Goal: Transaction & Acquisition: Purchase product/service

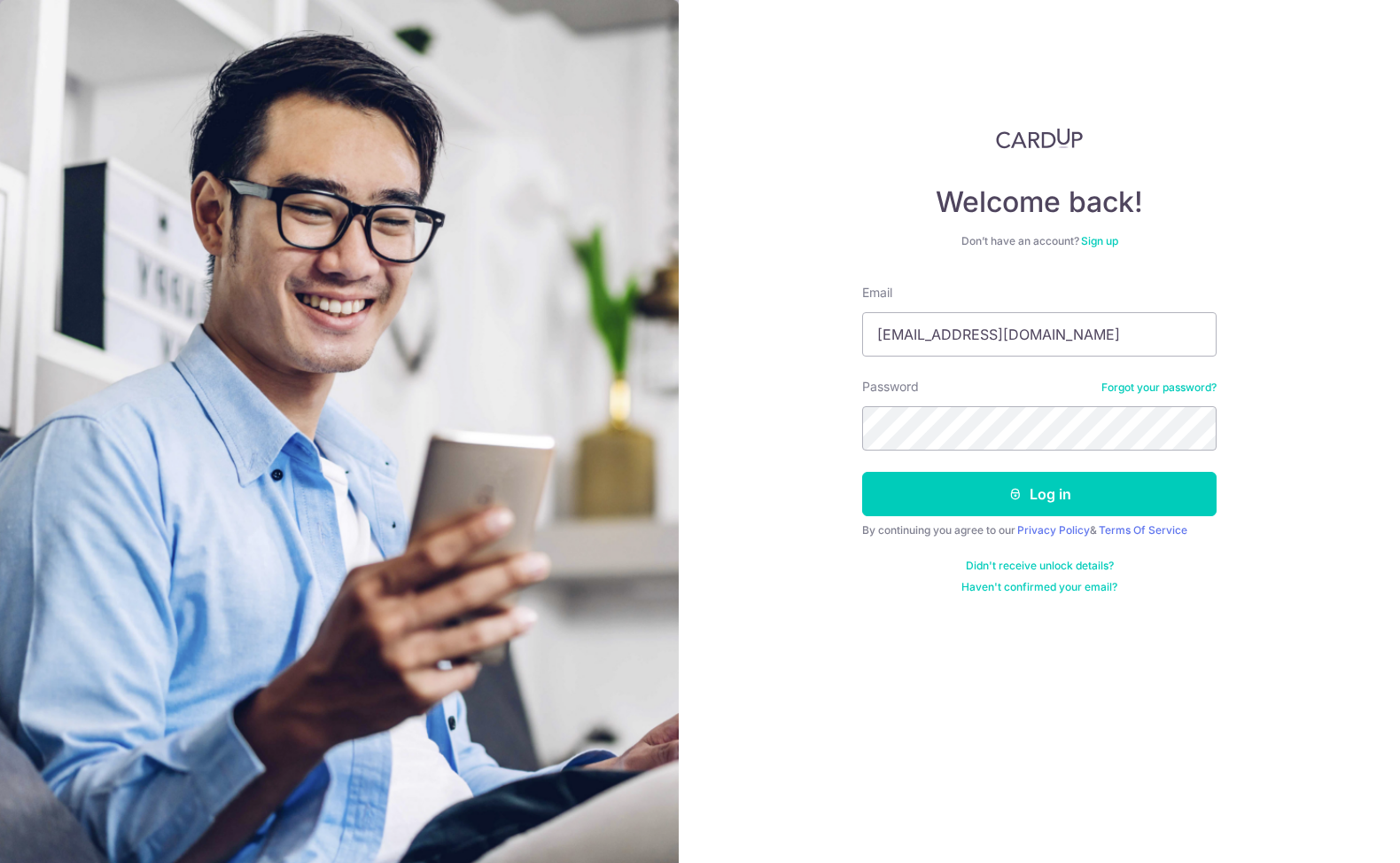
click at [863, 471] on button "Log in" at bounding box center [1039, 493] width 354 height 45
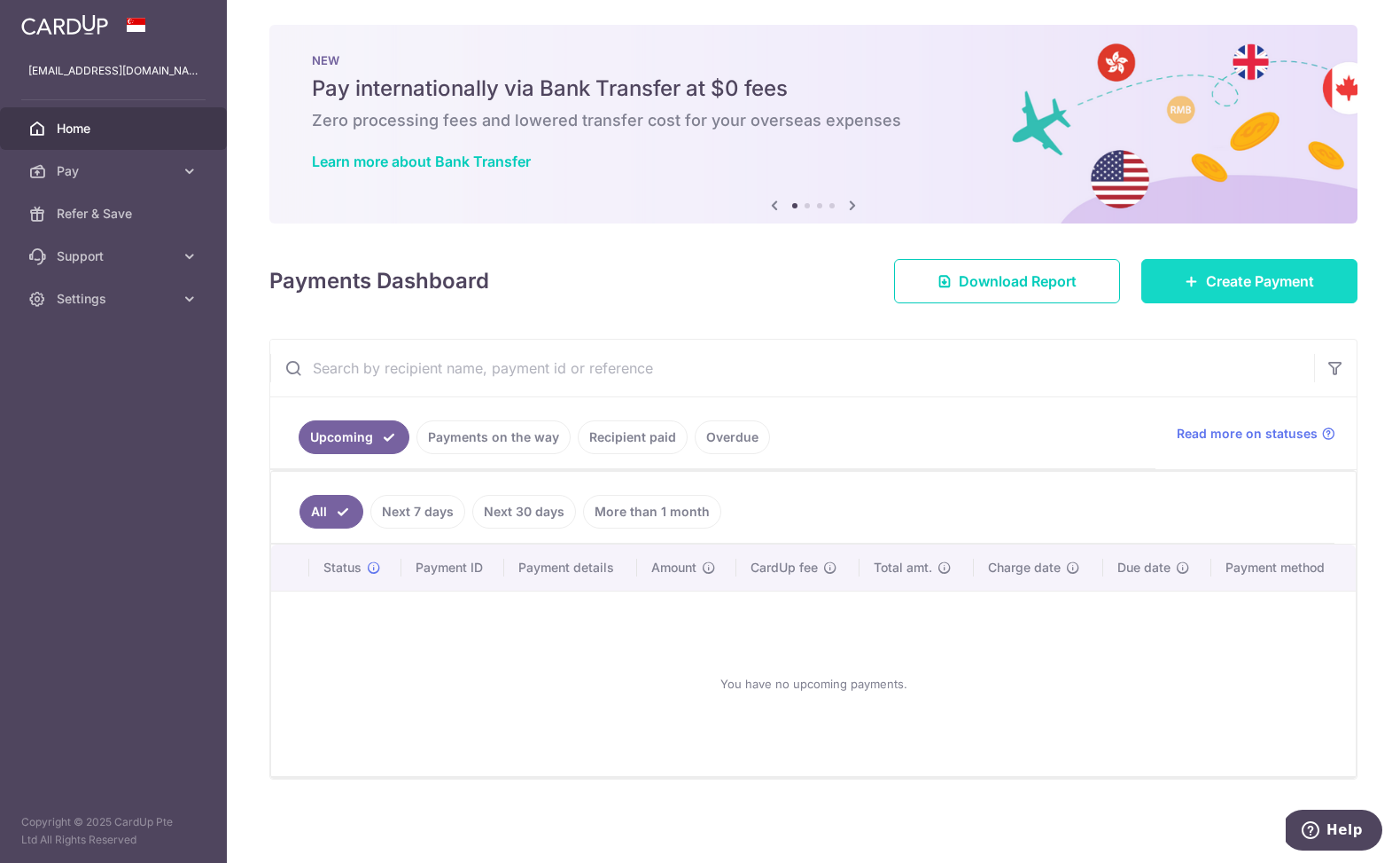
click at [1234, 300] on link "Create Payment" at bounding box center [1249, 281] width 216 height 45
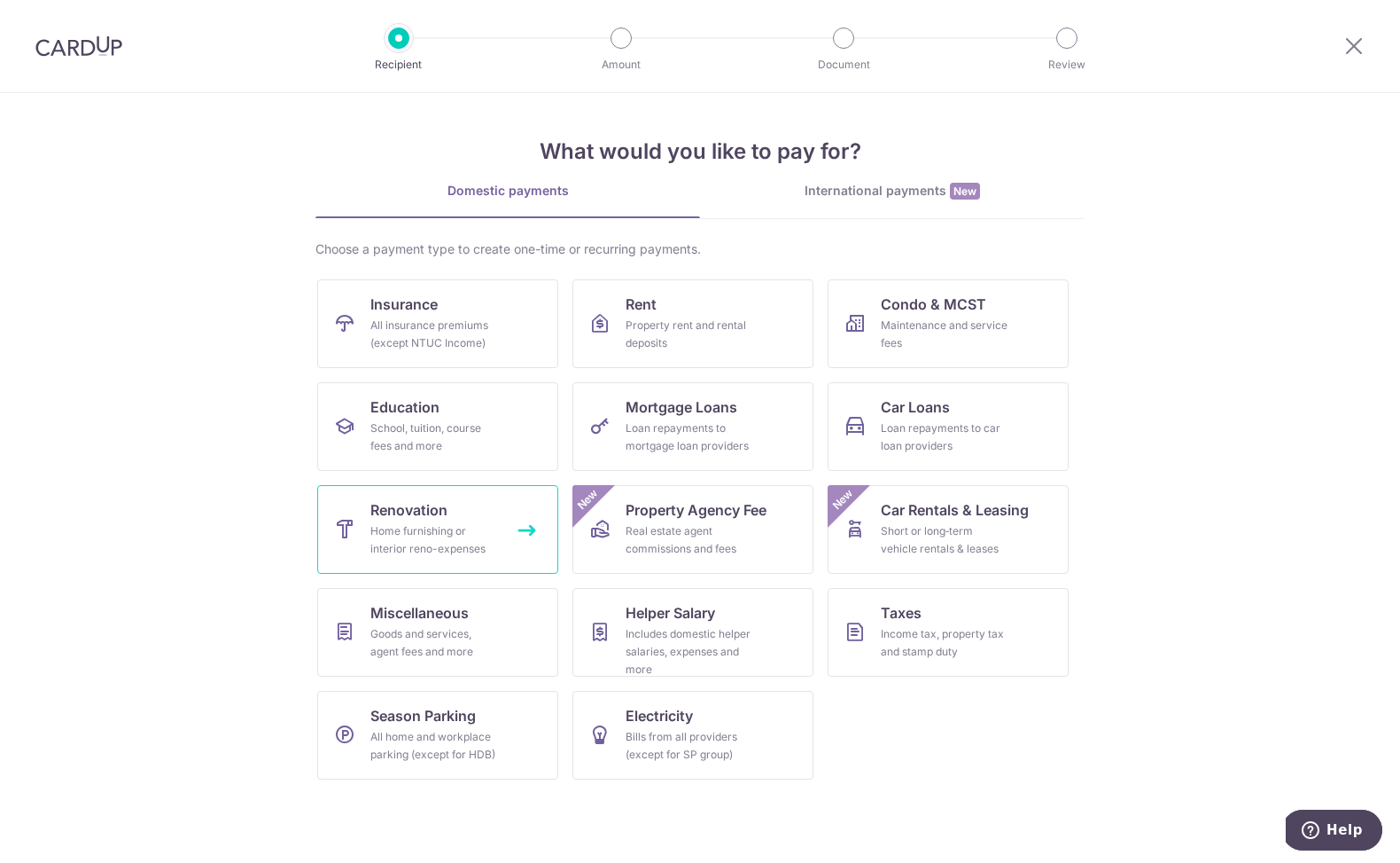
click at [504, 513] on link "Renovation Home furnishing or interior reno-expenses" at bounding box center [437, 529] width 241 height 88
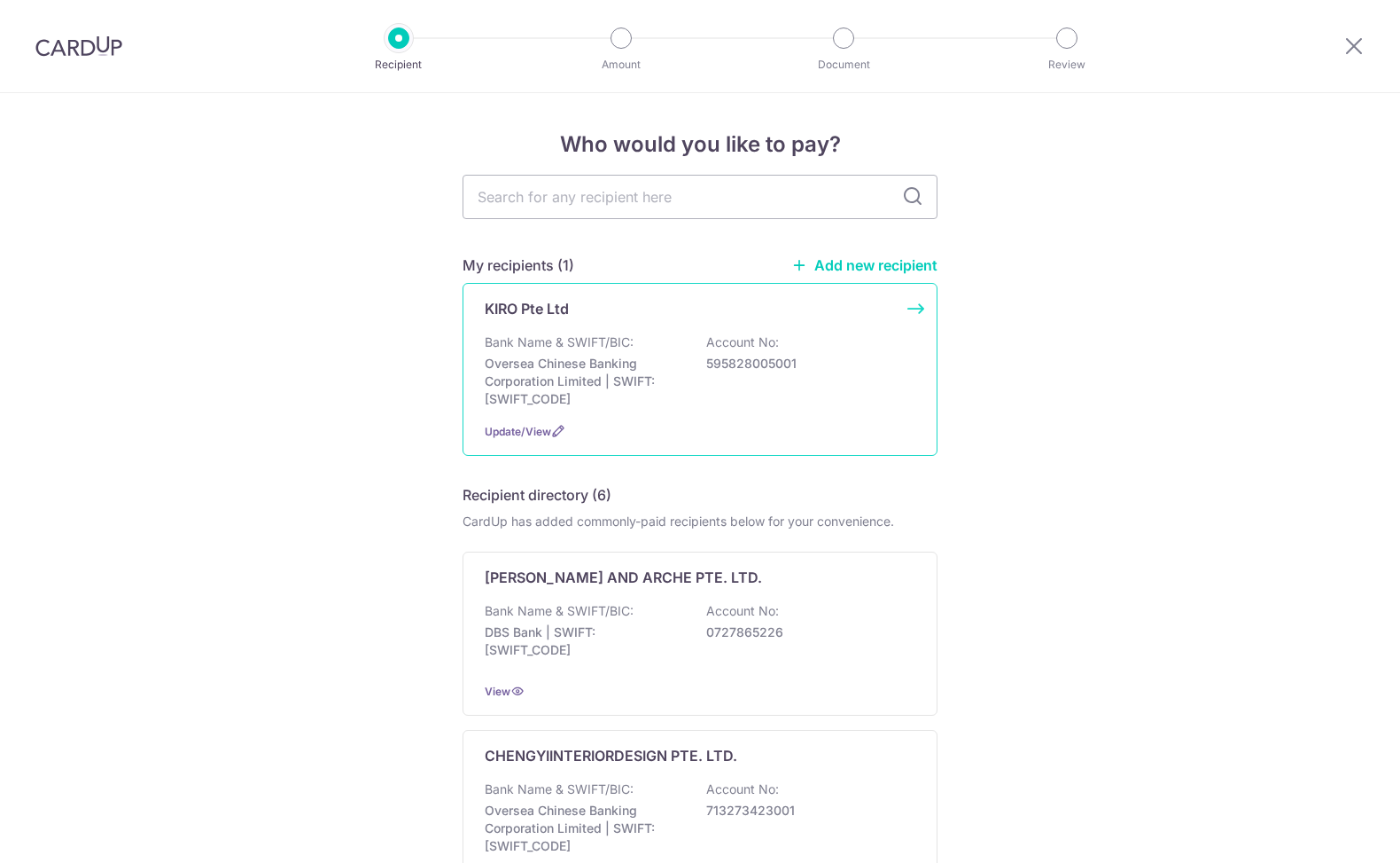
click at [651, 342] on div "Bank Name & SWIFT/BIC: Oversea Chinese Banking Corporation Limited | SWIFT: OCB…" at bounding box center [700, 370] width 430 height 74
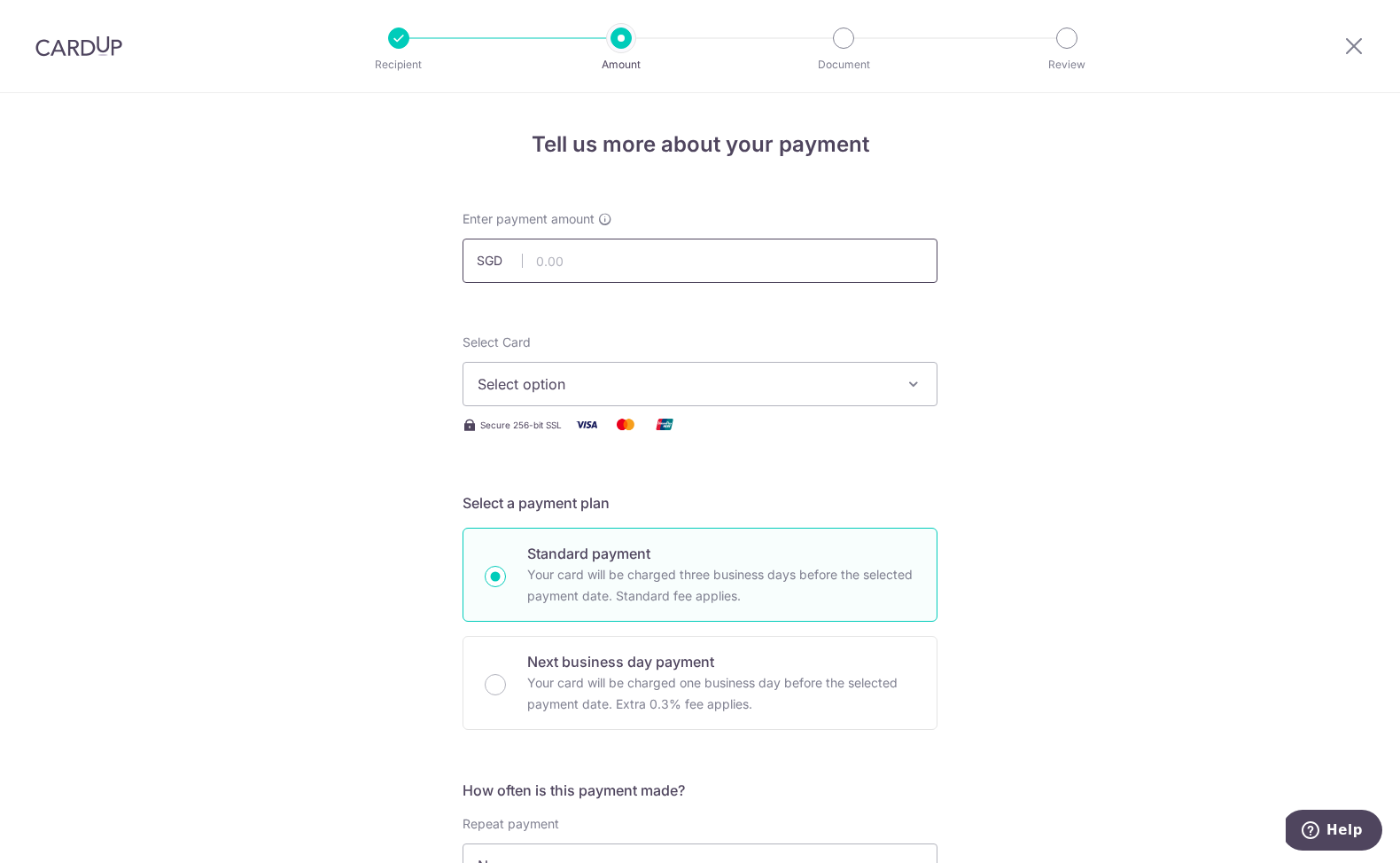
click at [700, 271] on input "text" at bounding box center [700, 260] width 475 height 45
type input "18,982.50"
click at [627, 388] on span "Select option" at bounding box center [684, 383] width 412 height 21
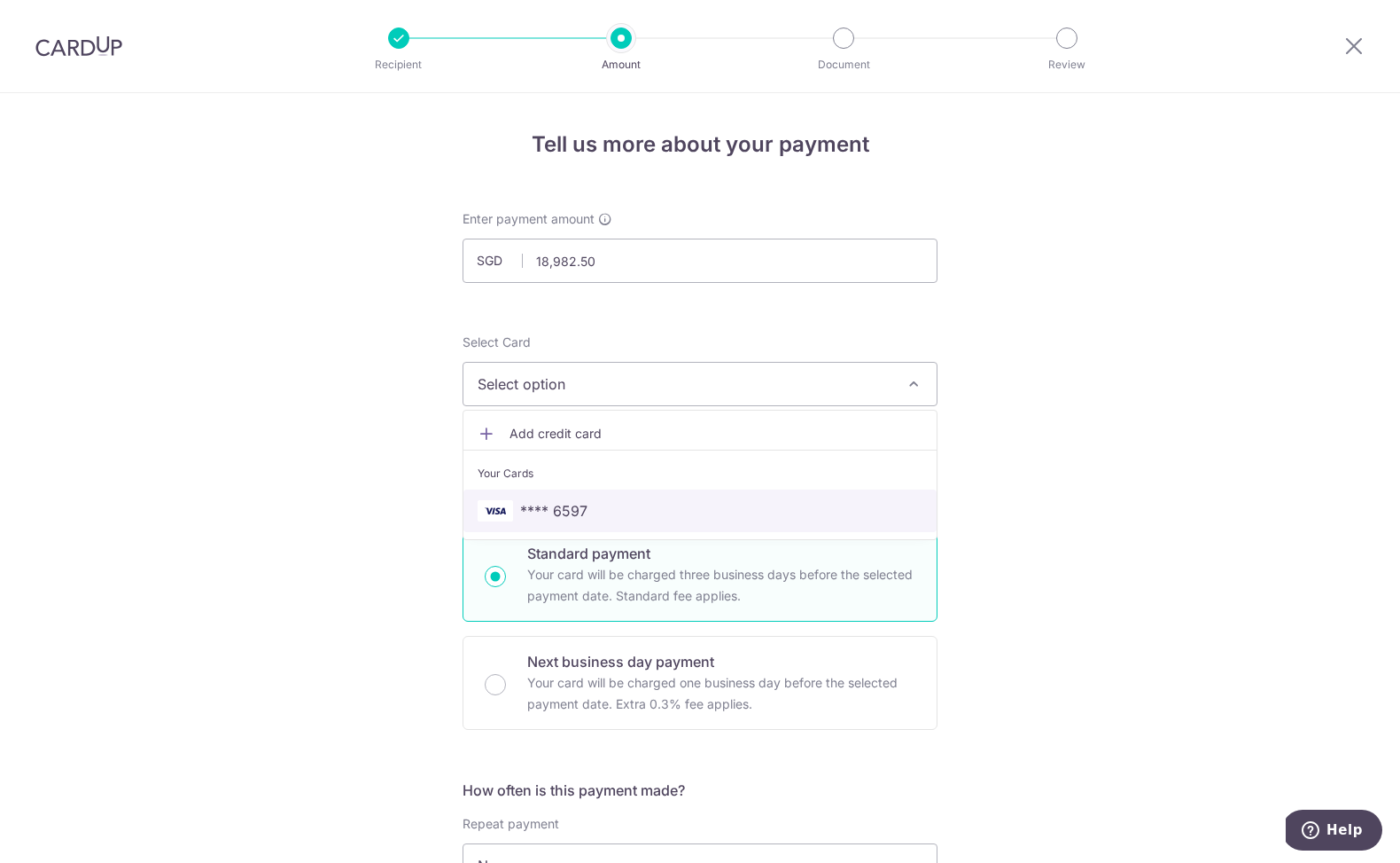
click at [628, 506] on span "**** 6597" at bounding box center [700, 510] width 445 height 21
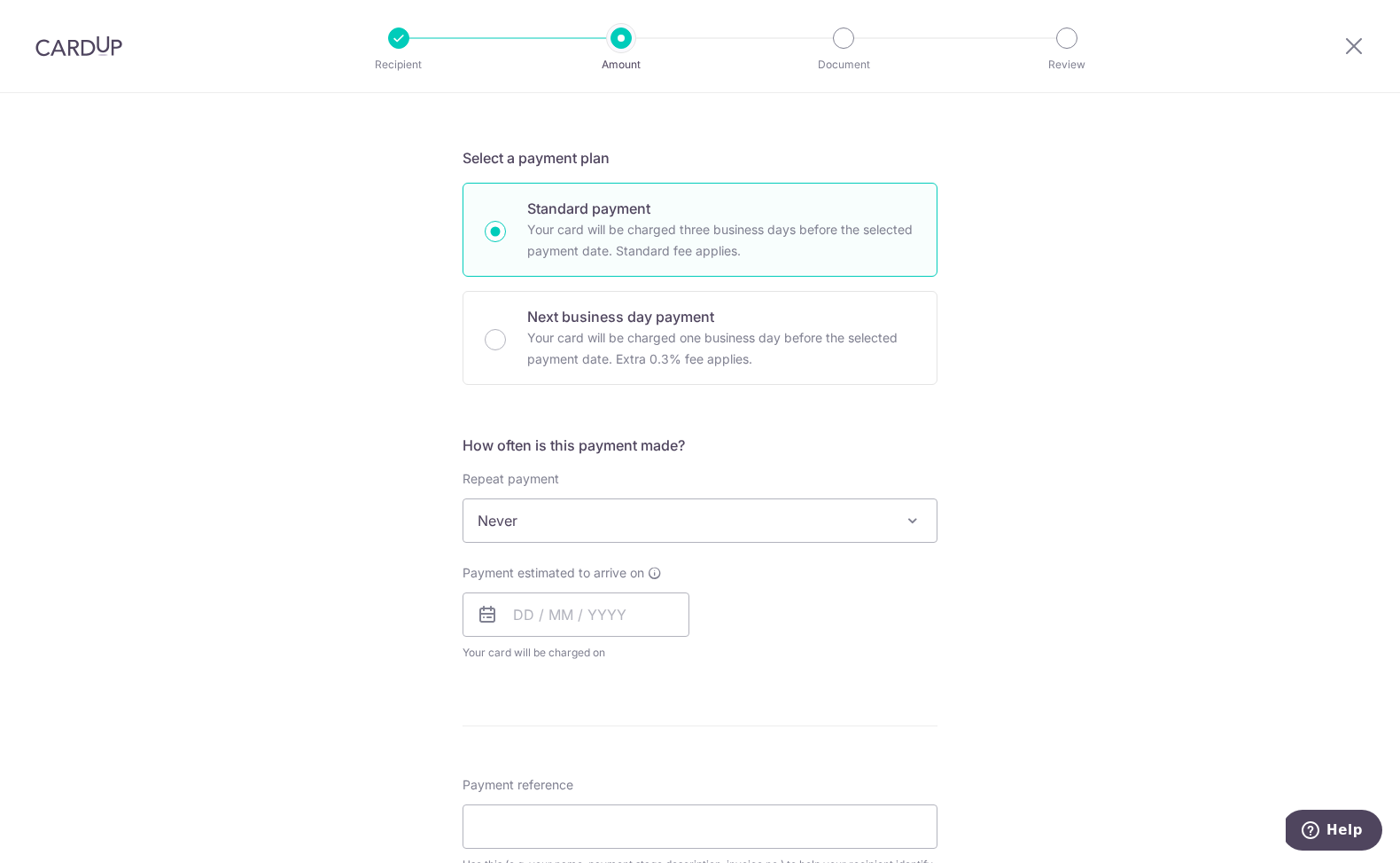
scroll to position [399, 0]
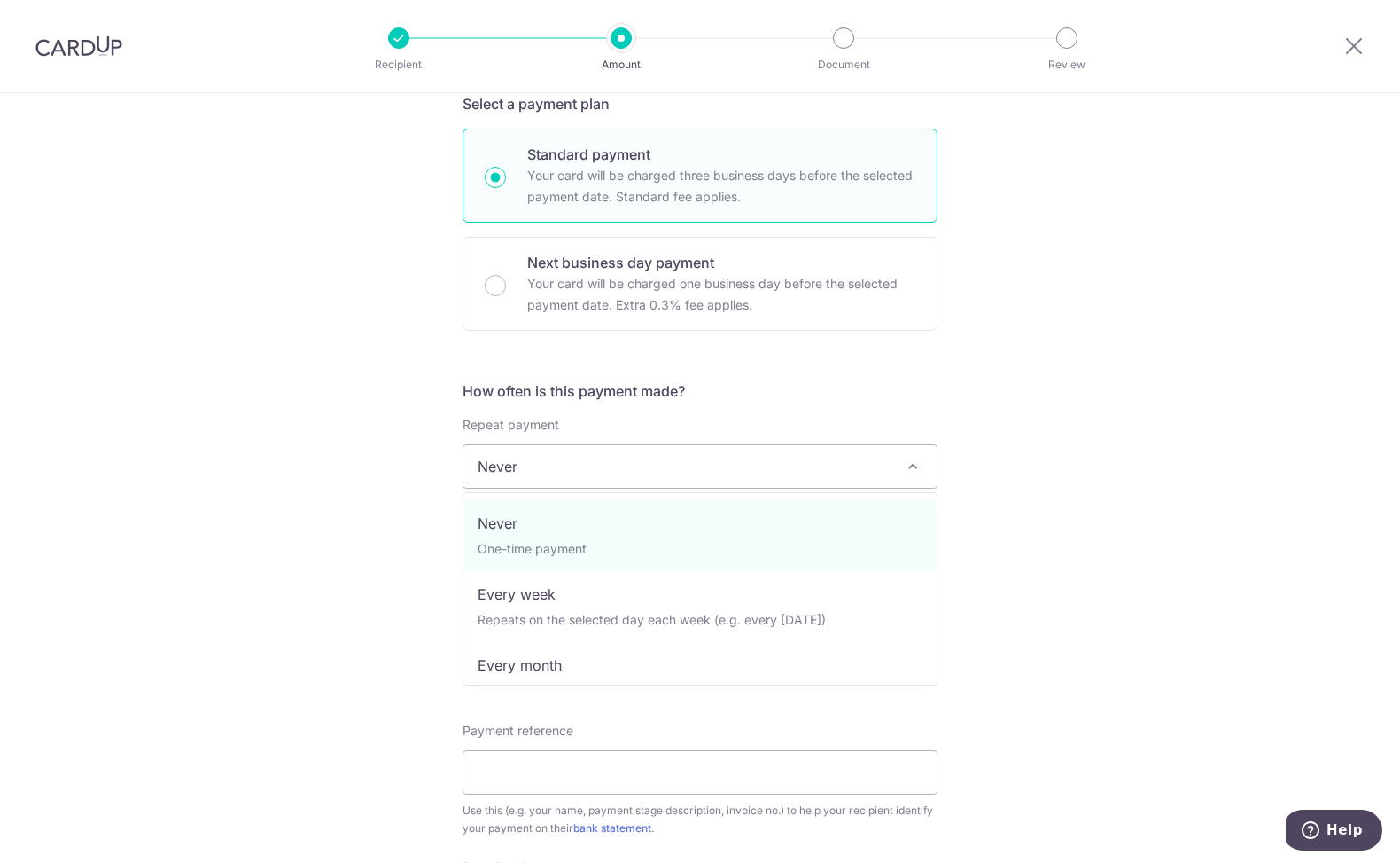
click at [662, 478] on span "Never" at bounding box center [699, 466] width 473 height 43
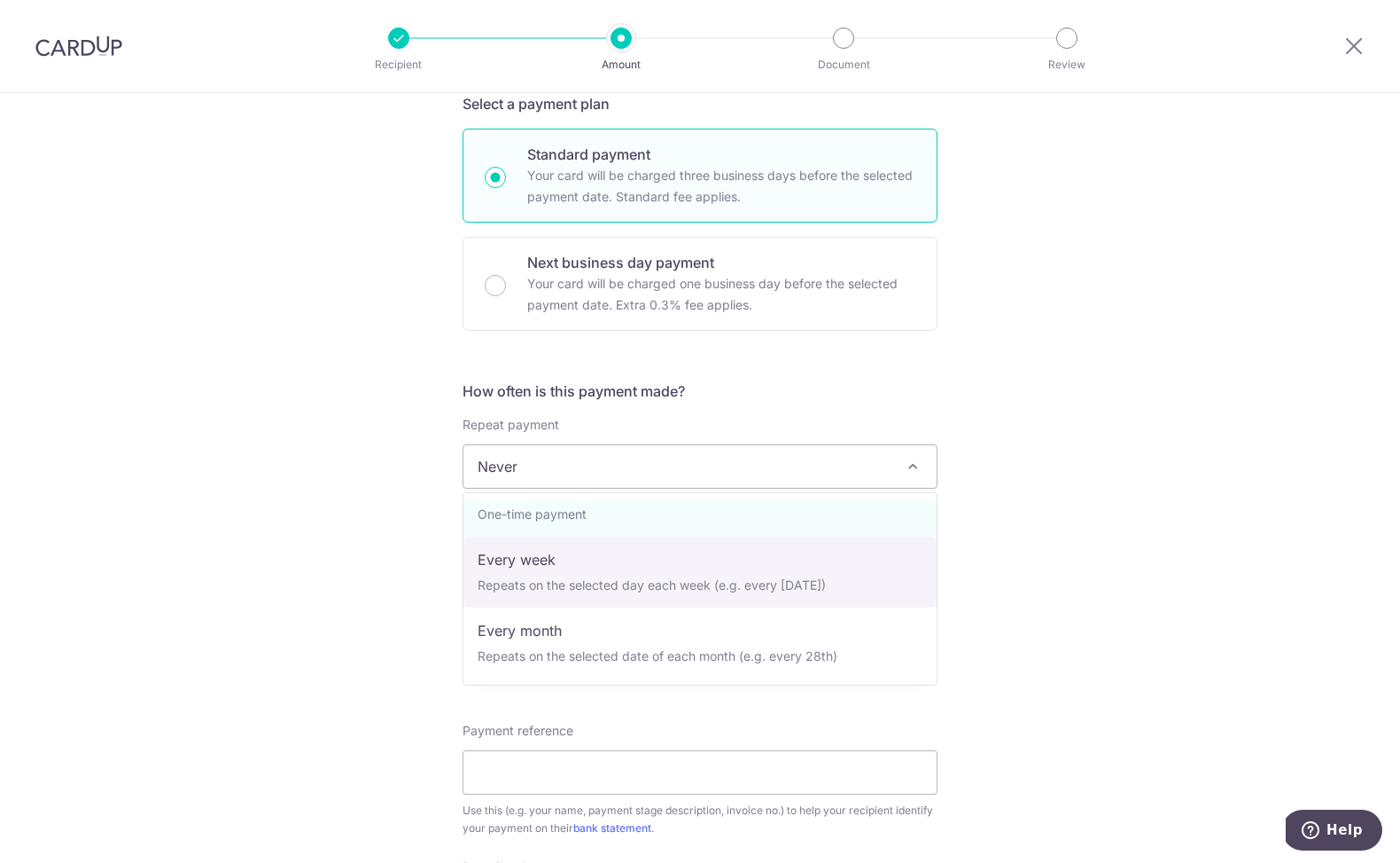
scroll to position [36, 0]
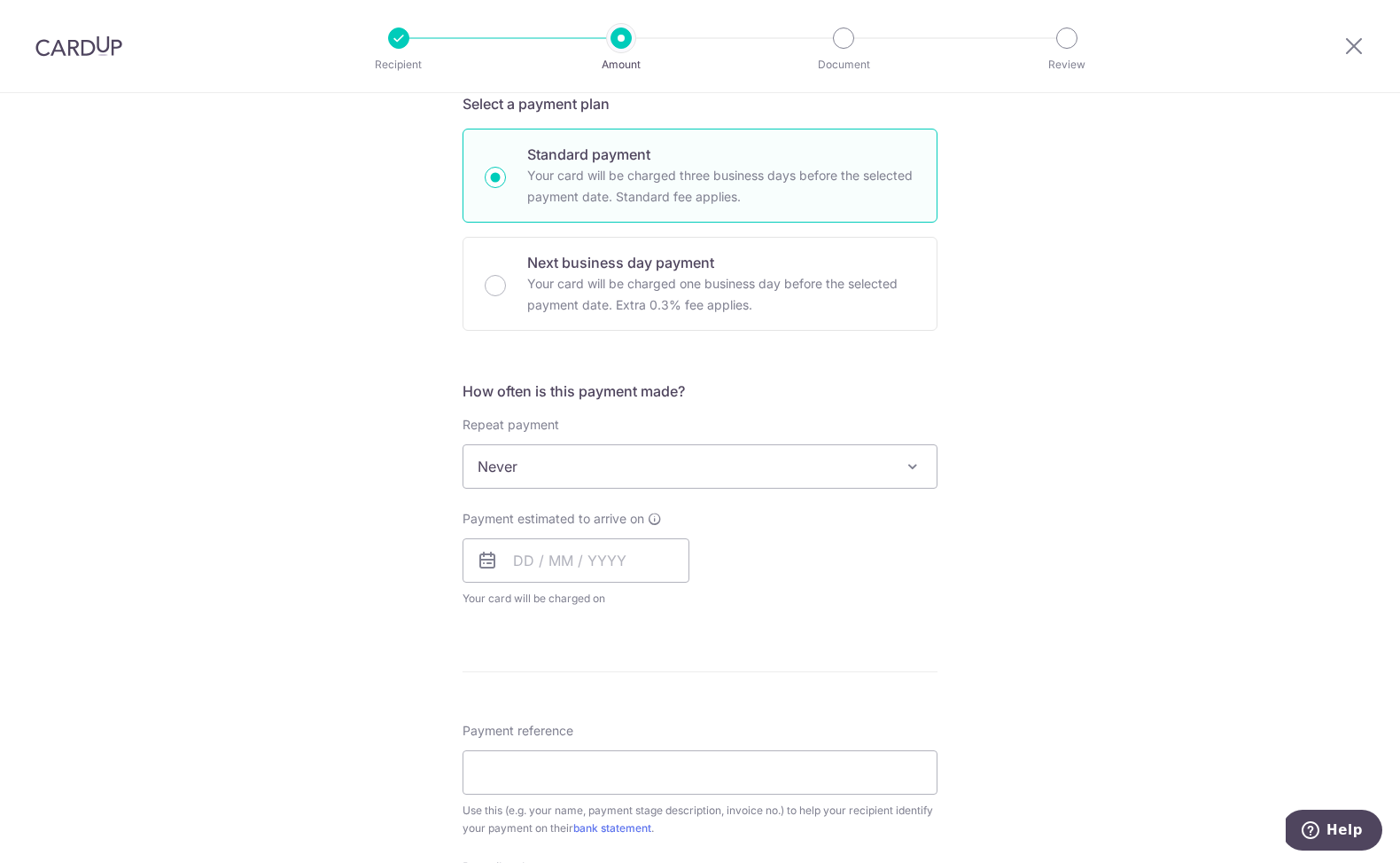
click at [542, 582] on div "Payment estimated to arrive on Your card will be charged on for the first payme…" at bounding box center [576, 558] width 227 height 97
click at [542, 571] on input "text" at bounding box center [576, 559] width 227 height 45
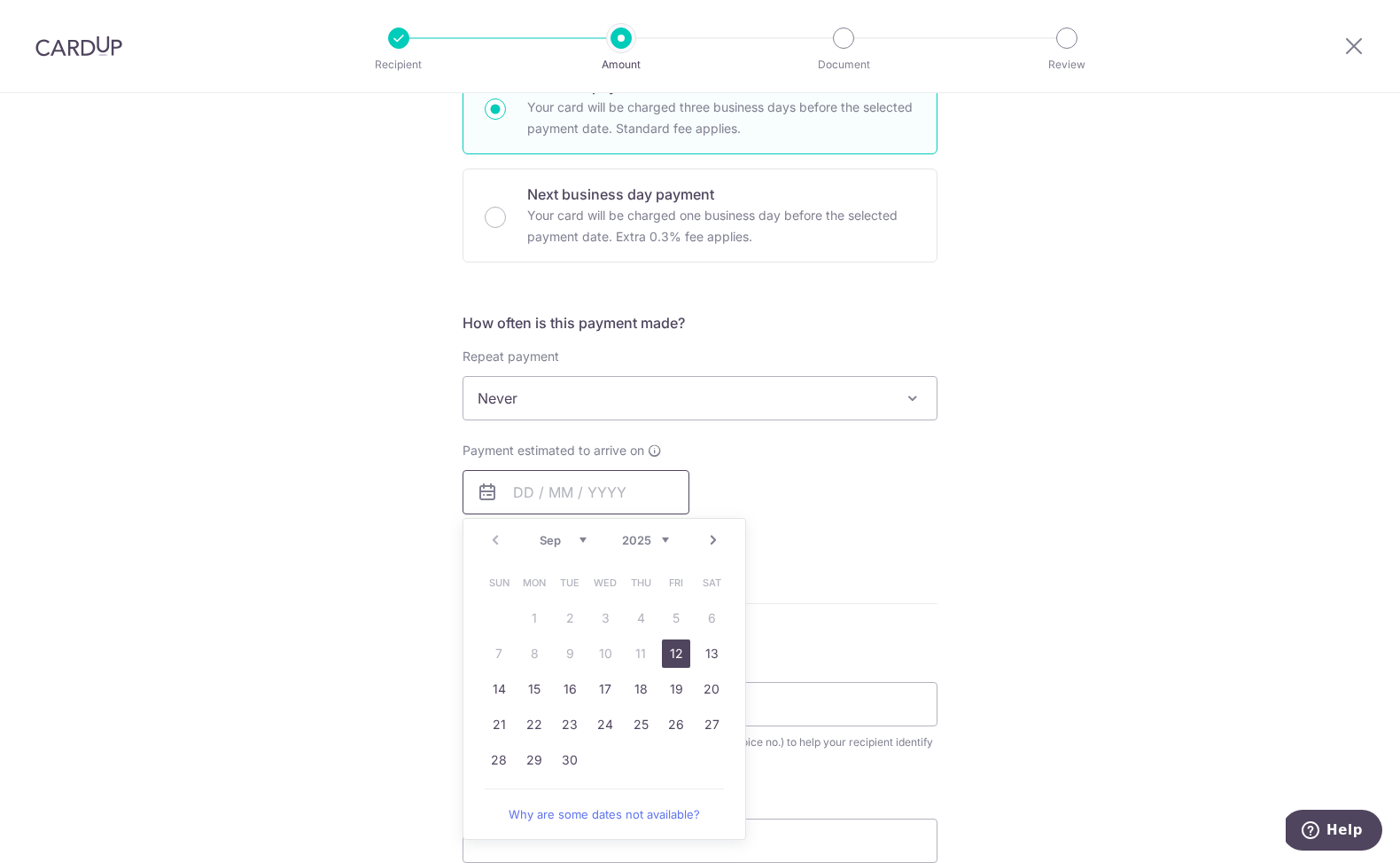
scroll to position [525, 0]
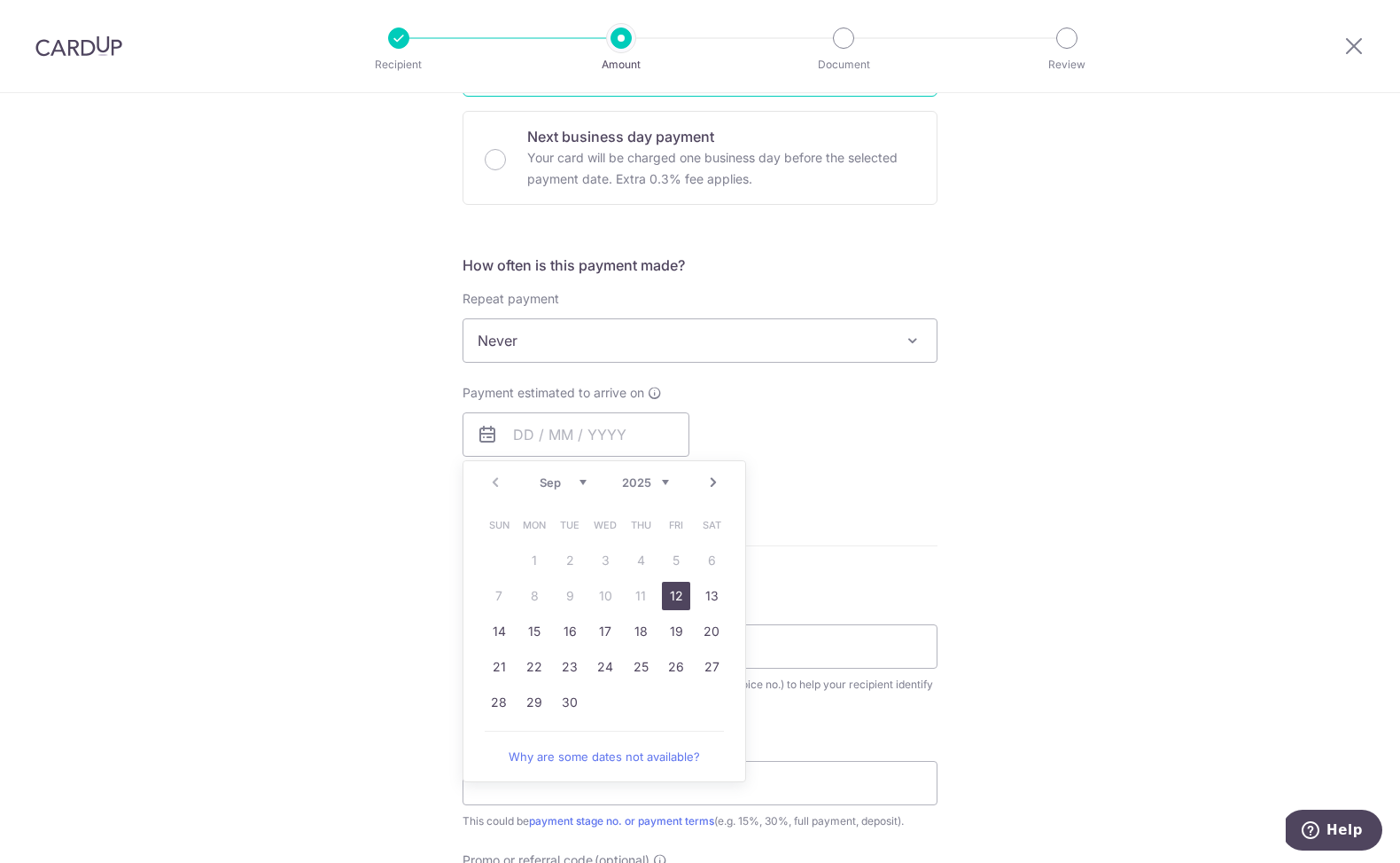
click at [682, 597] on link "12" at bounding box center [676, 595] width 29 height 29
type input "[DATE]"
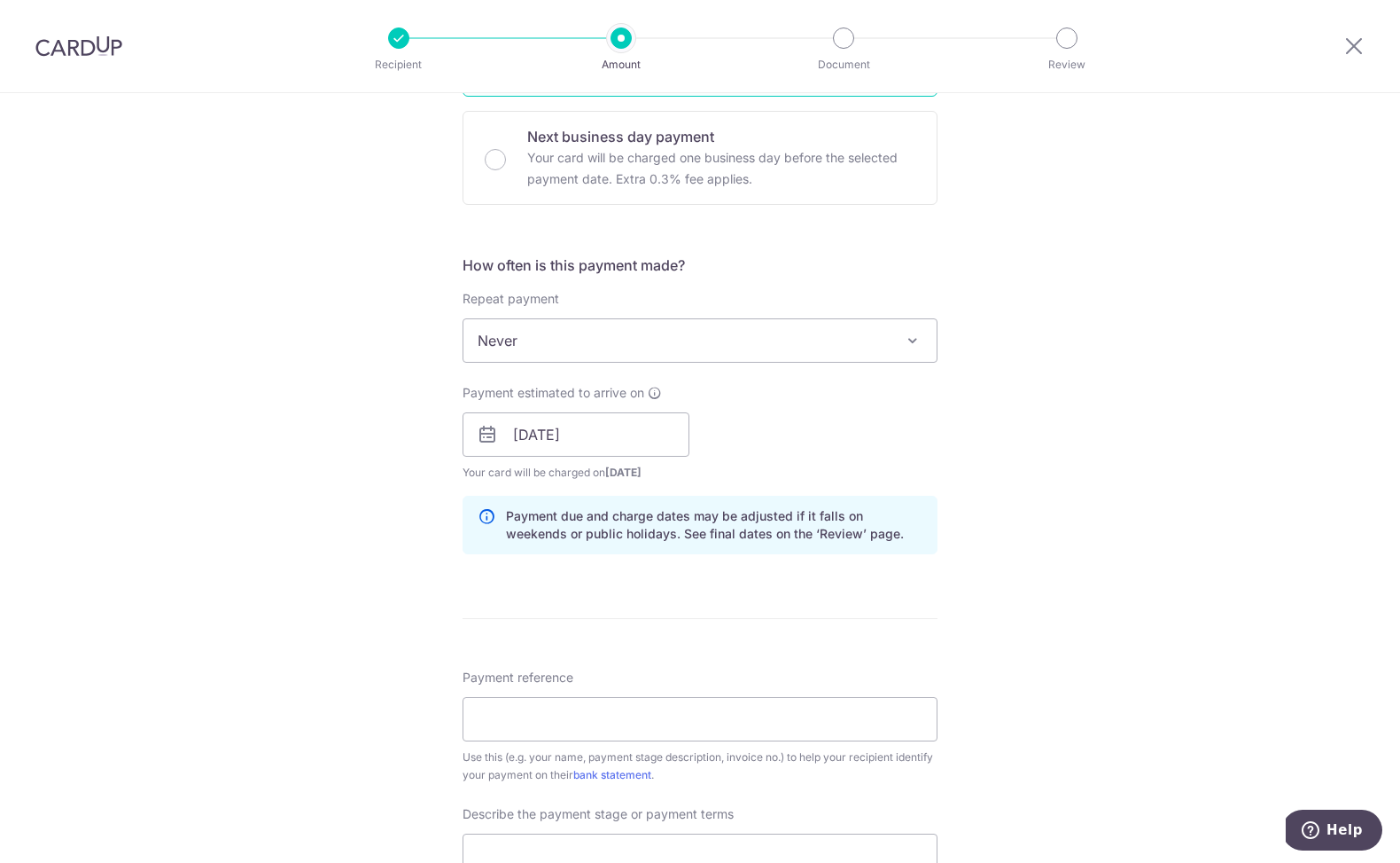
click at [966, 444] on div "Tell us more about your payment Enter payment amount SGD 18,982.50 18982.50 Sel…" at bounding box center [700, 466] width 1400 height 1795
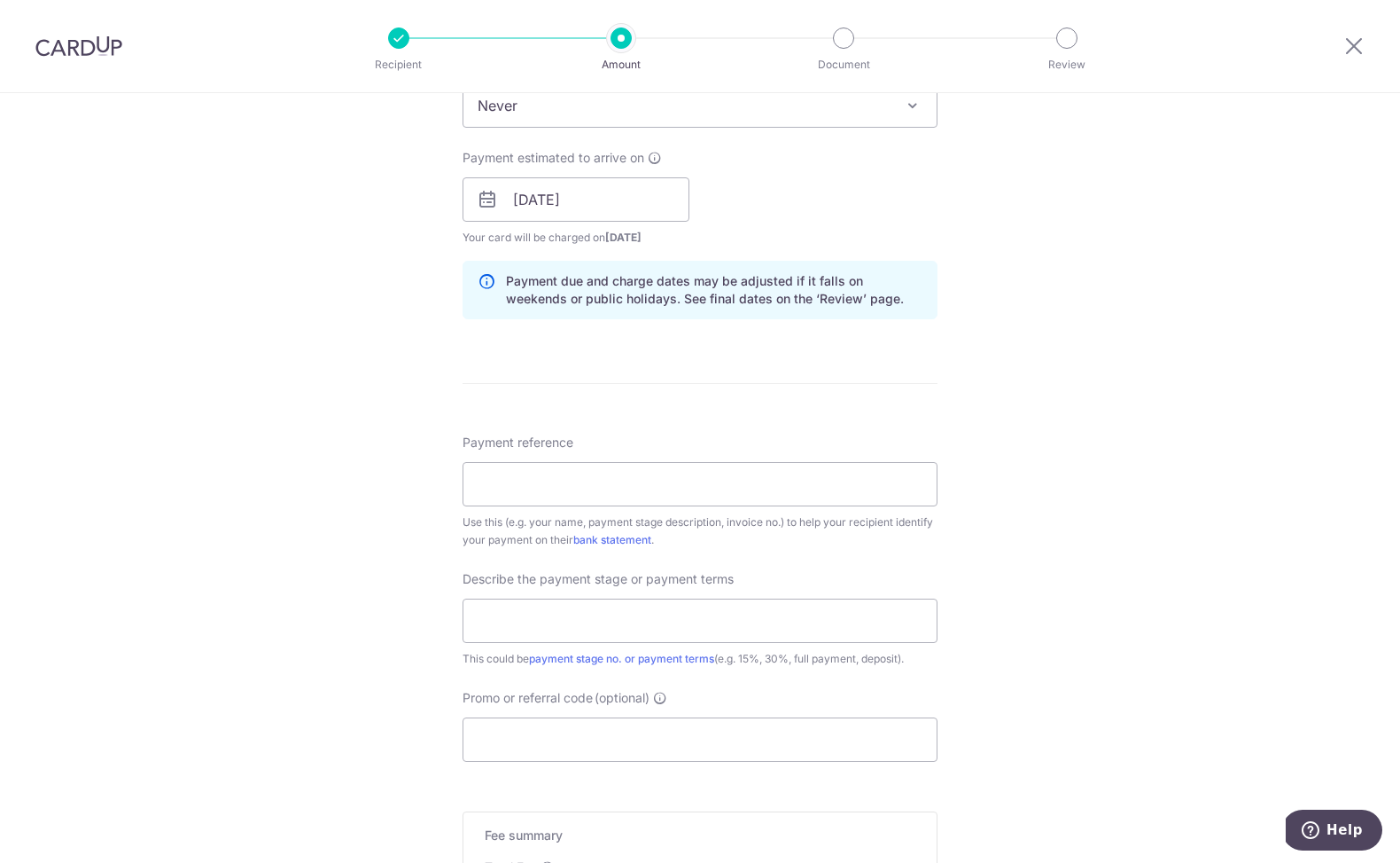
scroll to position [768, 0]
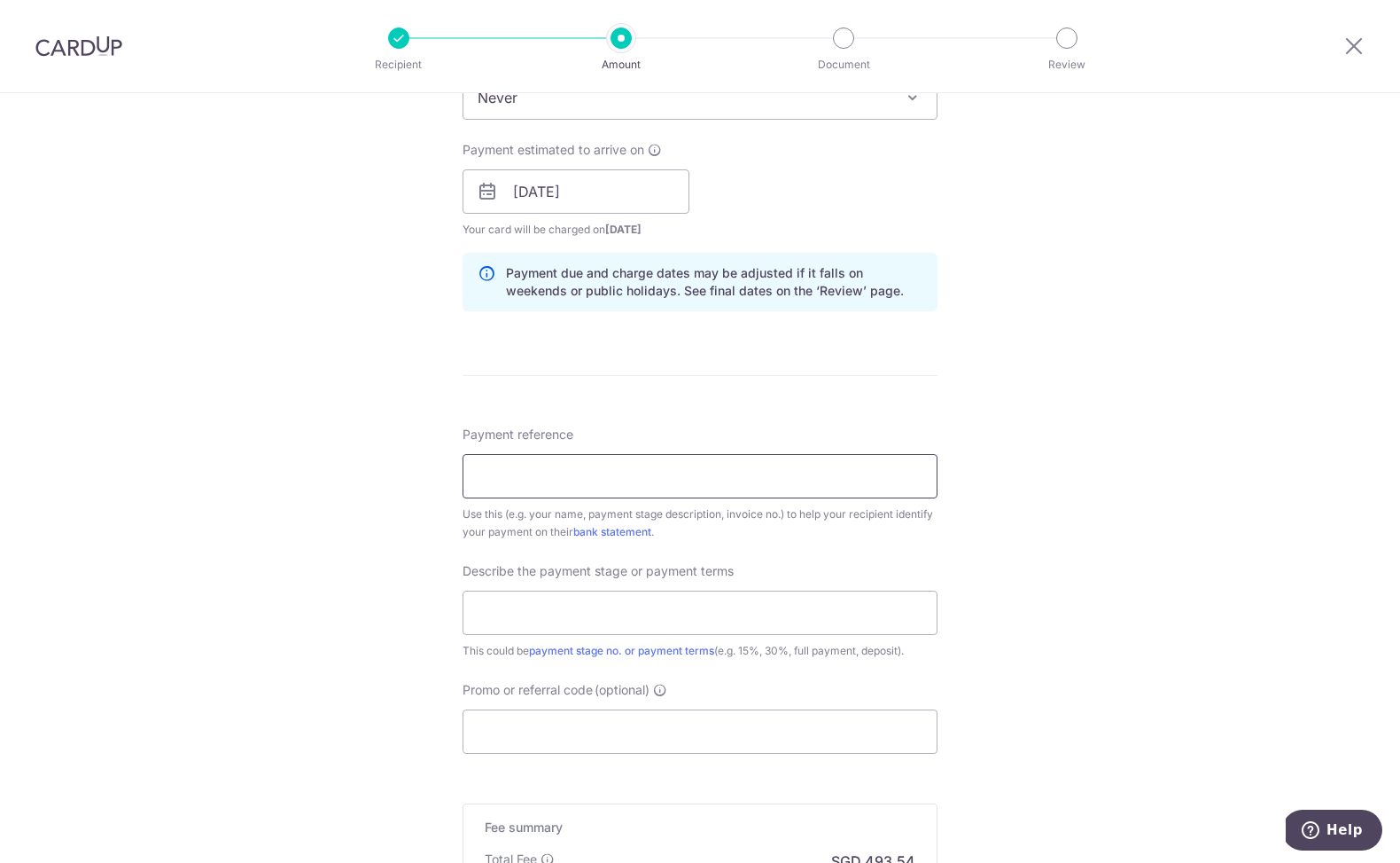
click at [681, 464] on input "Payment reference" at bounding box center [700, 476] width 475 height 45
type input "[PERSON_NAME] and [PERSON_NAME]-040-05"
click at [1033, 405] on div "Tell us more about your payment Enter payment amount SGD 18,982.50 18982.50 Sel…" at bounding box center [700, 223] width 1400 height 1795
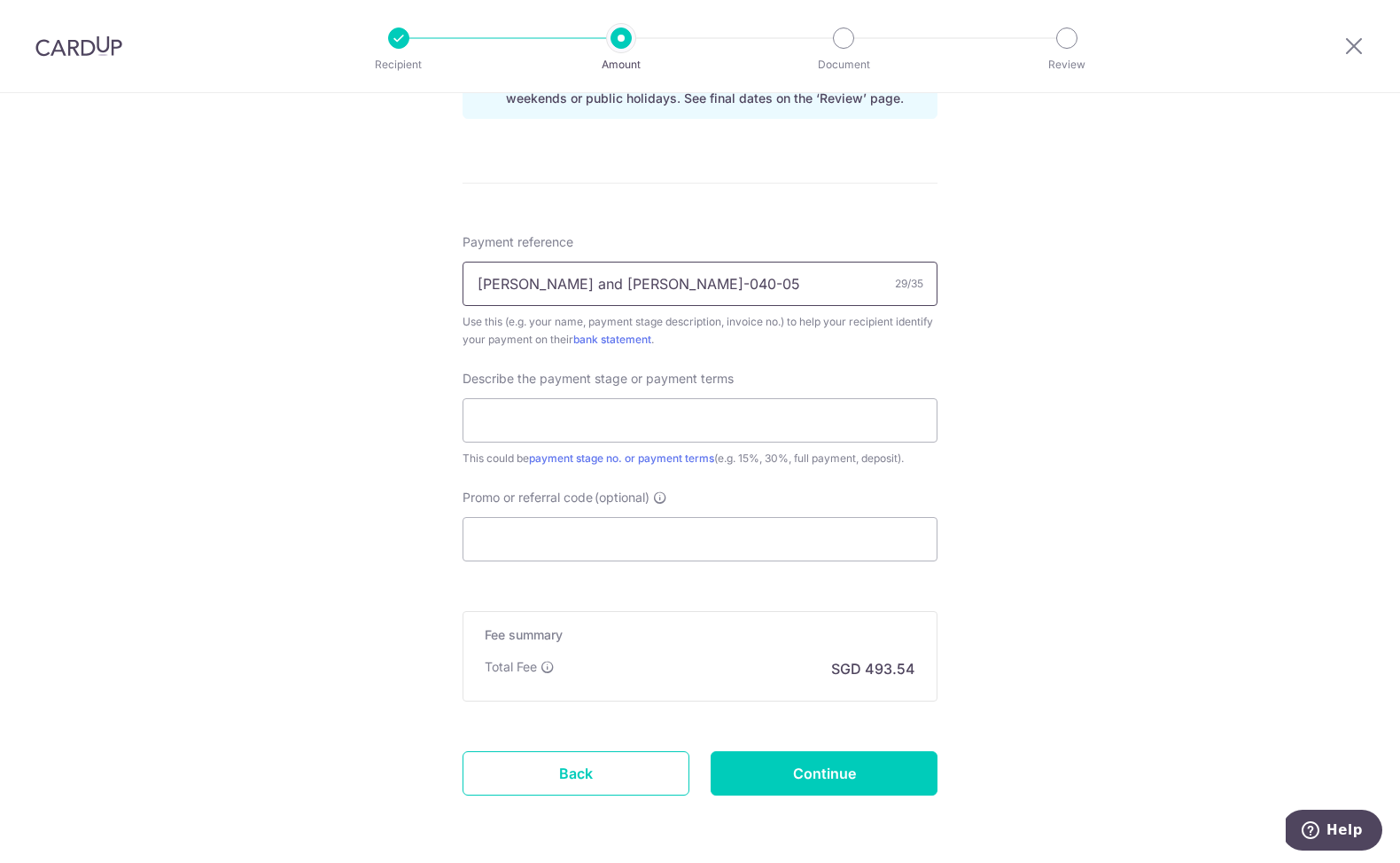
scroll to position [1002, 0]
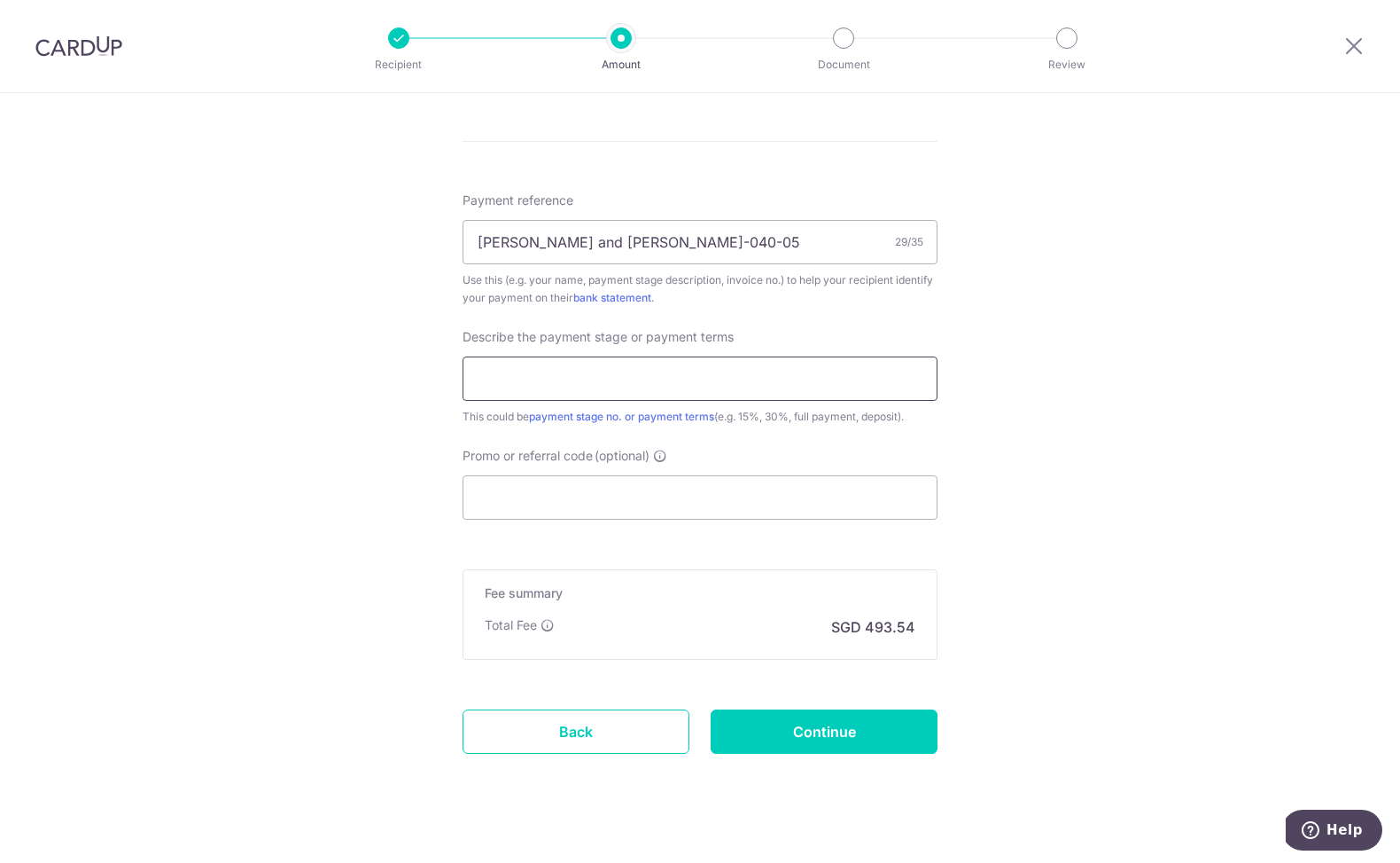
click at [691, 382] on input "text" at bounding box center [700, 378] width 475 height 45
type input "5% Quotation V1 and 100% Variation"
click at [644, 496] on input "Promo or referral code (optional)" at bounding box center [700, 497] width 475 height 45
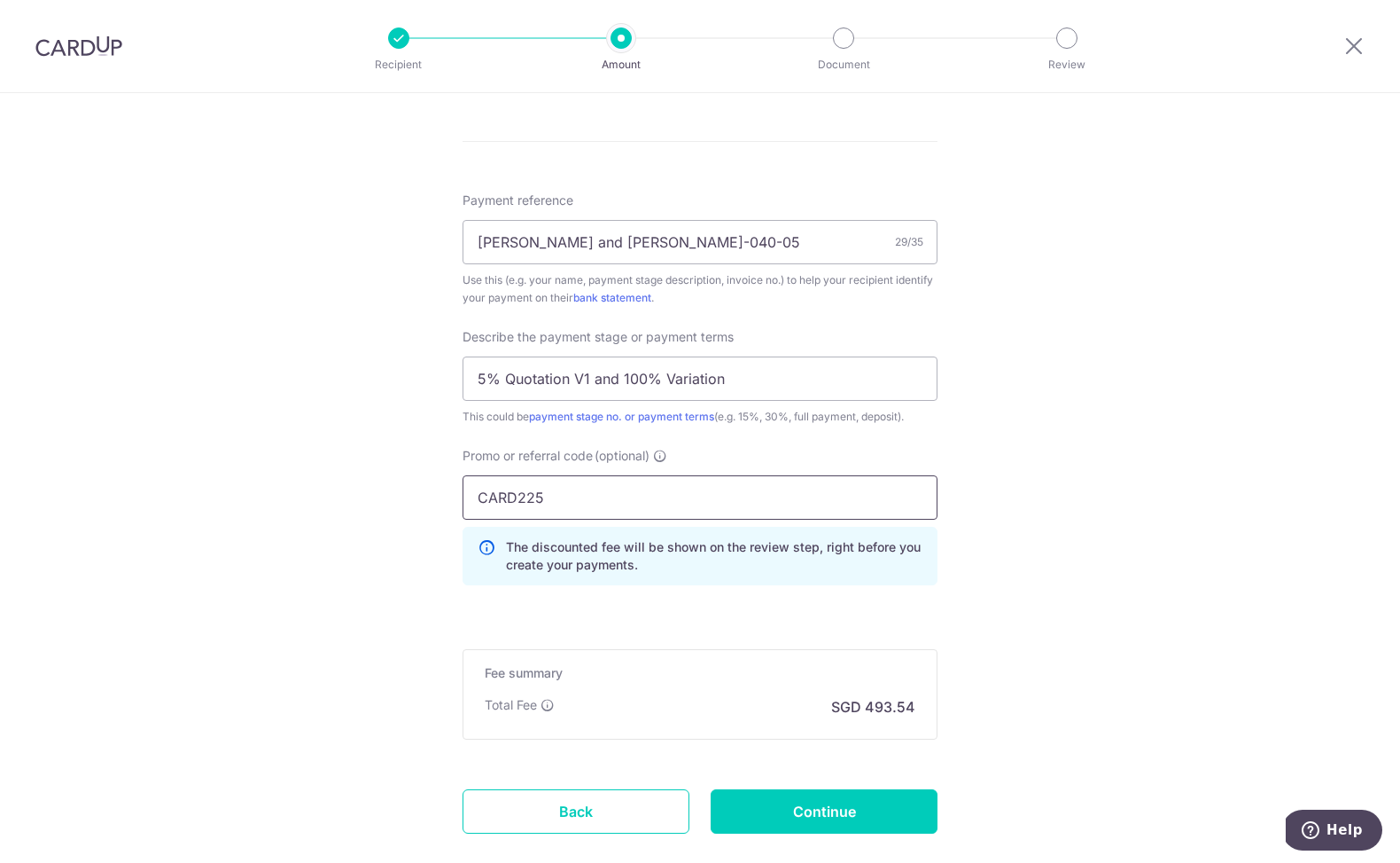
click at [585, 517] on input "CARD225" at bounding box center [700, 497] width 475 height 45
type input "CARD225"
click button "Add Card" at bounding box center [0, 0] width 0 height 0
drag, startPoint x: 621, startPoint y: 509, endPoint x: 464, endPoint y: 497, distance: 157.5
click at [464, 497] on input "CARD225" at bounding box center [700, 497] width 475 height 45
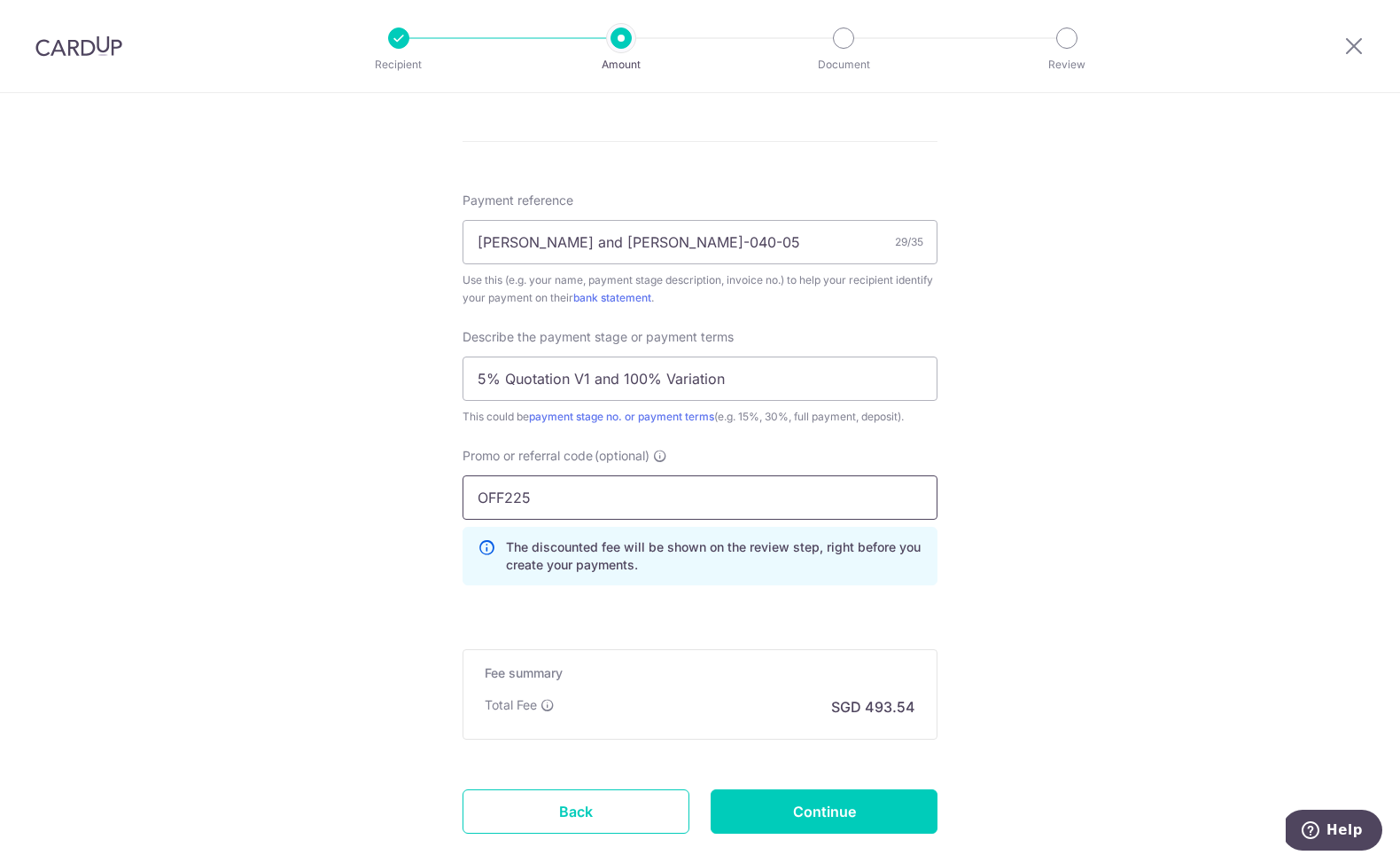
type input "OFF225"
click at [1040, 475] on div "Tell us more about your payment Enter payment amount SGD 18,982.50 18982.50 Sel…" at bounding box center [700, 29] width 1400 height 1875
click at [809, 807] on input "Continue" at bounding box center [824, 810] width 227 height 45
type input "Create Schedule"
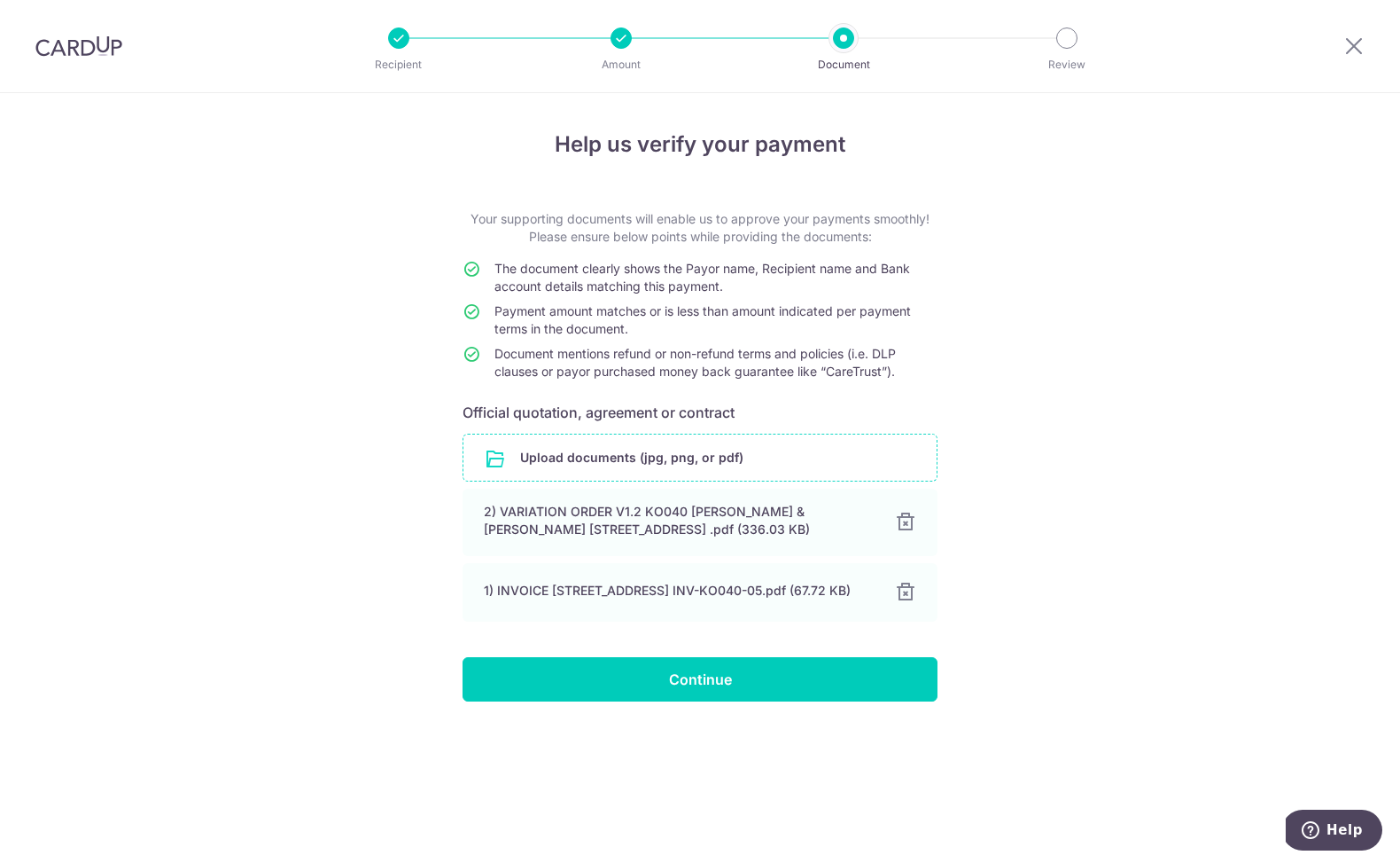
click at [678, 461] on input "file" at bounding box center [699, 457] width 473 height 46
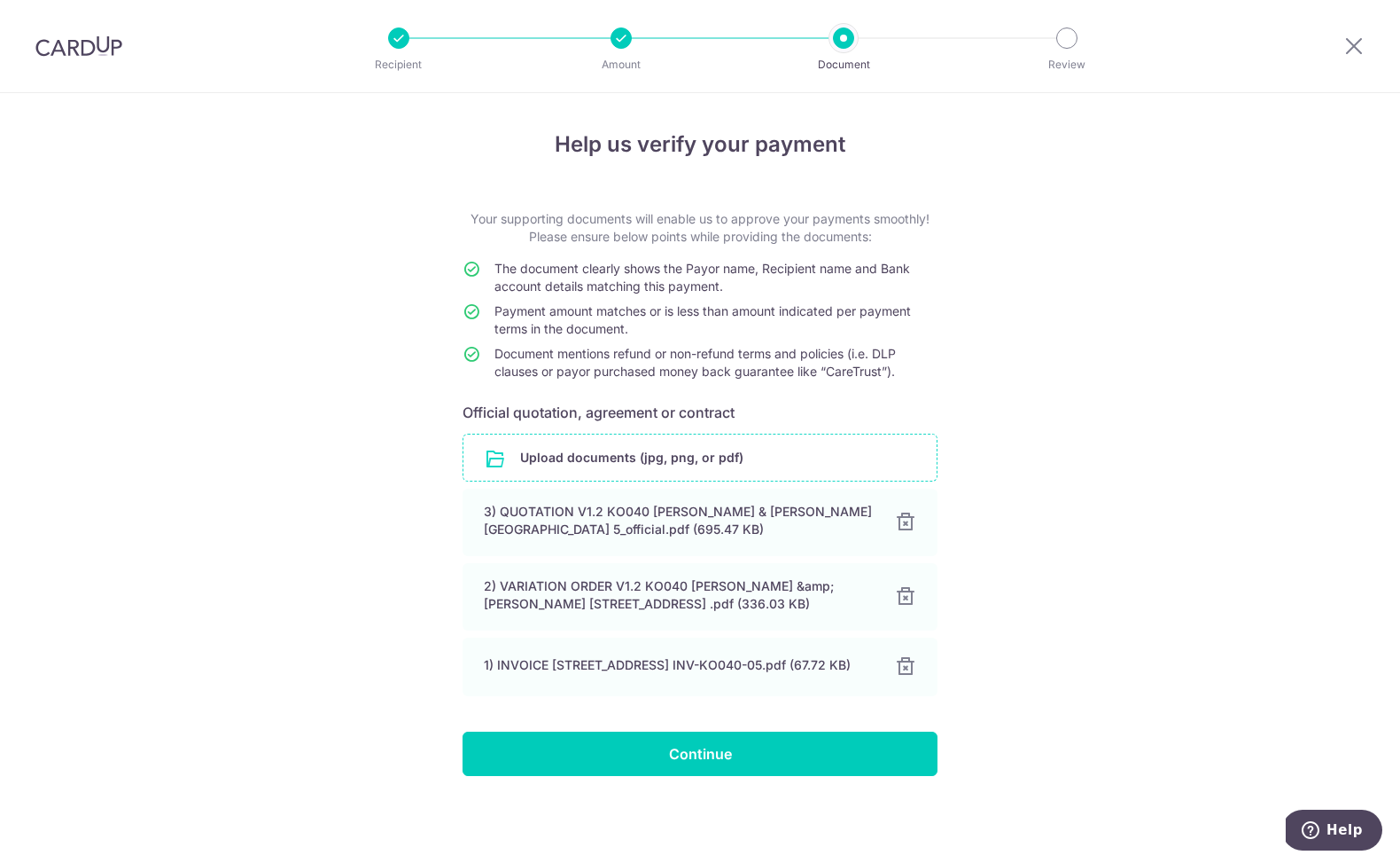
scroll to position [5, 0]
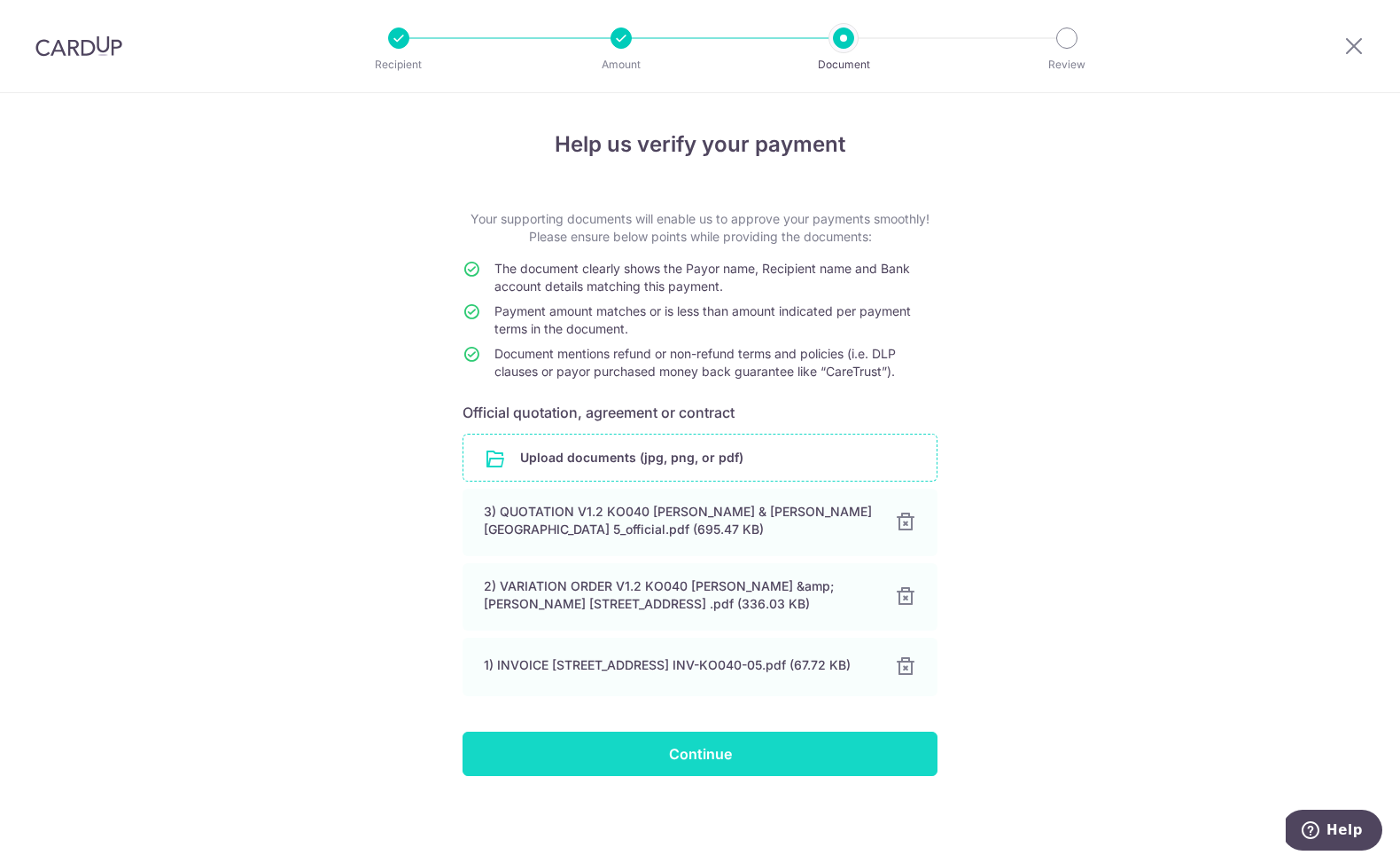
click at [758, 752] on input "Continue" at bounding box center [700, 753] width 475 height 45
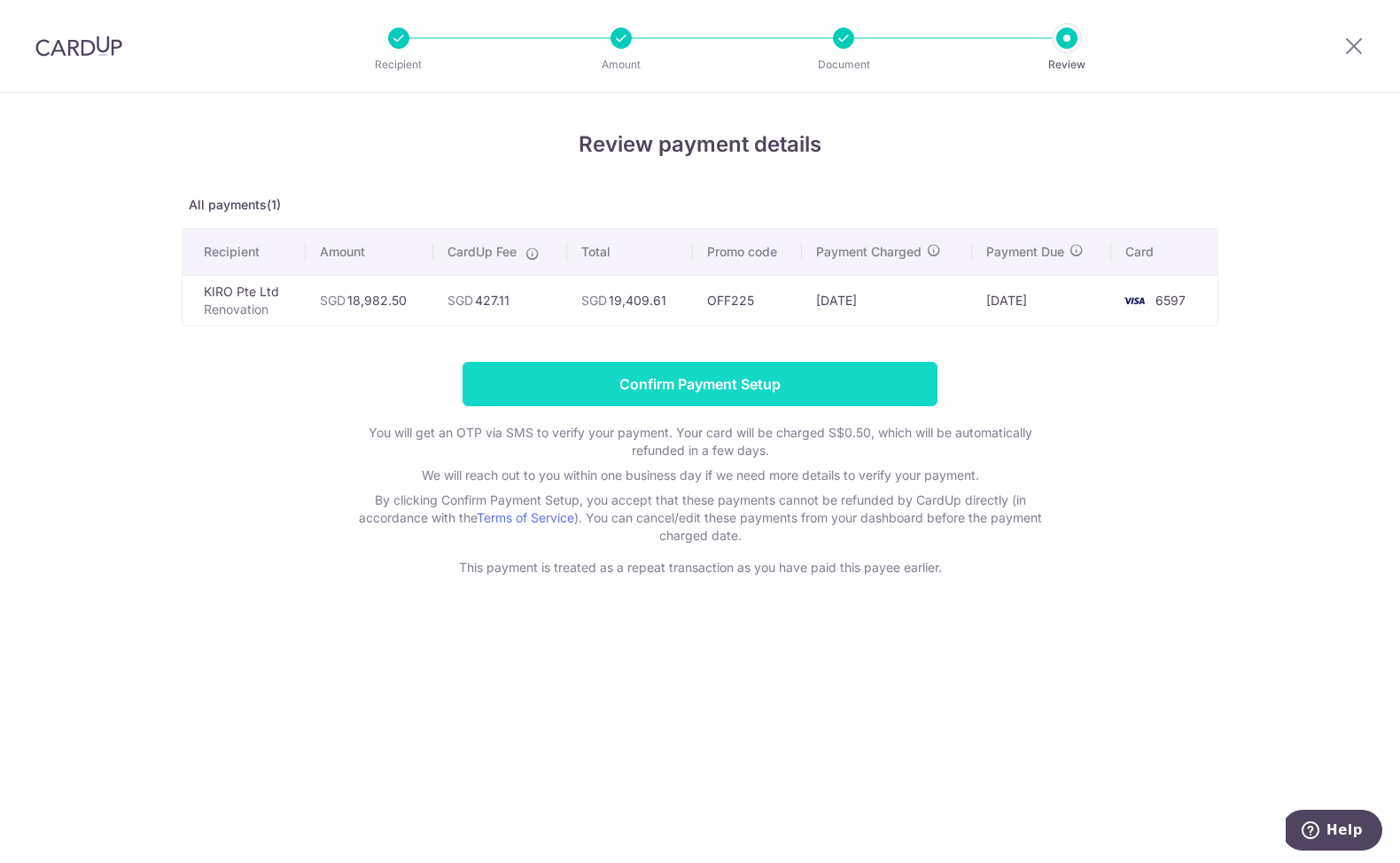
click at [582, 387] on input "Confirm Payment Setup" at bounding box center [700, 384] width 475 height 45
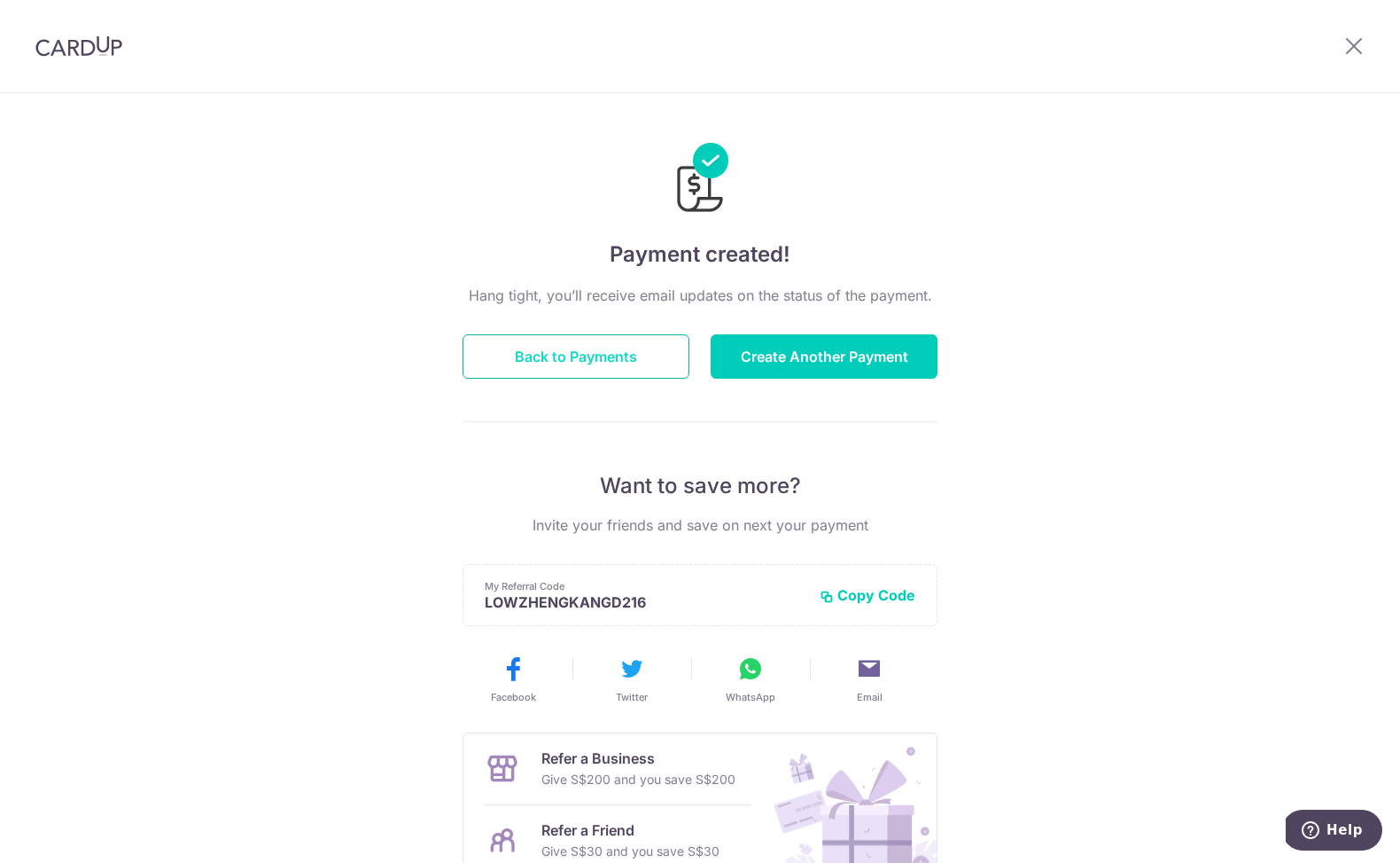
click at [626, 362] on button "Back to Payments" at bounding box center [576, 356] width 227 height 45
